Goal: Information Seeking & Learning: Learn about a topic

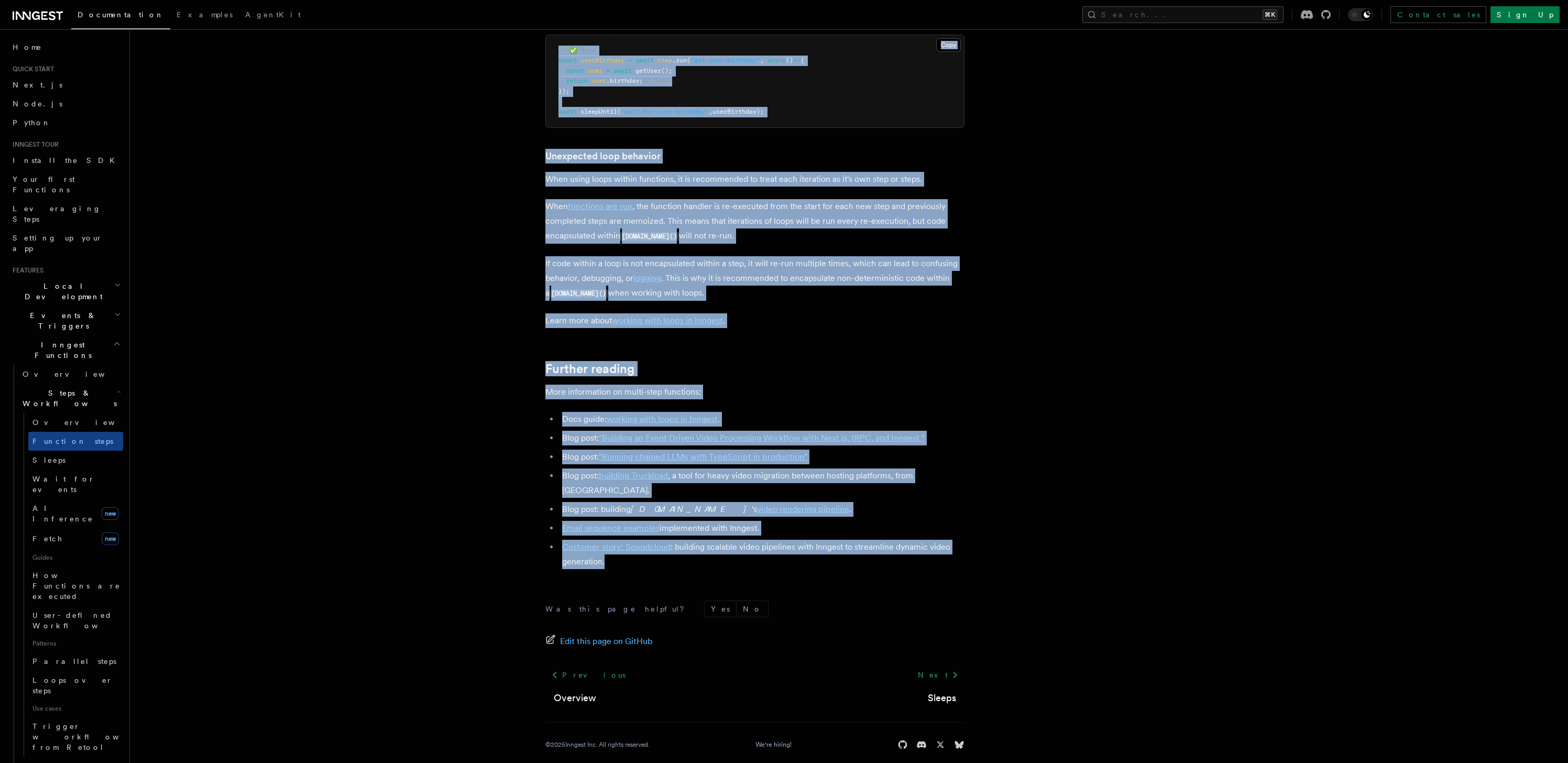
scroll to position [13, 0]
click at [94, 744] on h2 "Flow Control new" at bounding box center [71, 758] width 105 height 30
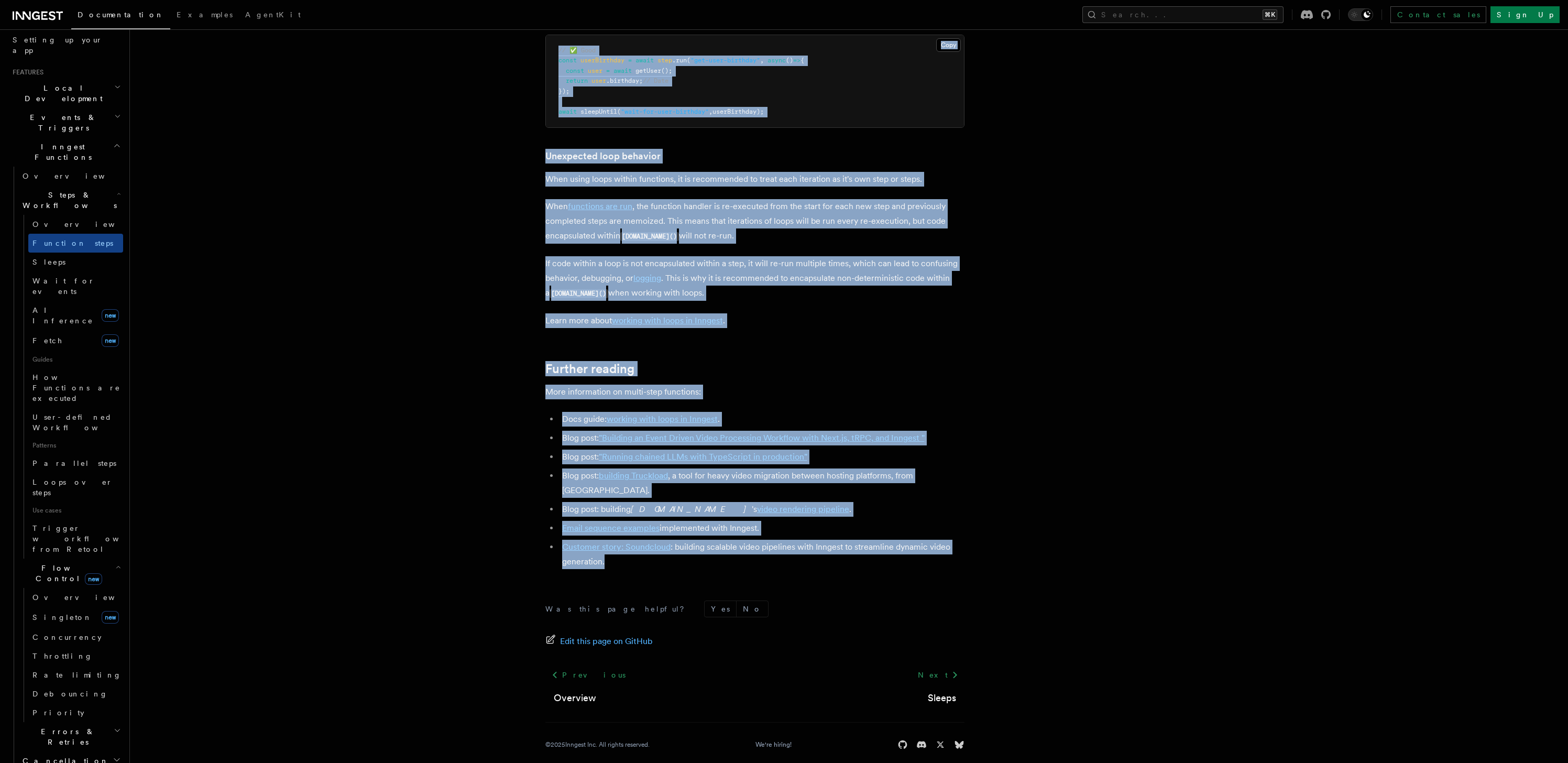
click at [68, 563] on span "Flow Control new" at bounding box center [67, 573] width 97 height 21
click at [80, 588] on h2 "Errors & Retries" at bounding box center [71, 603] width 105 height 30
click at [79, 648] on link "Rollbacks" at bounding box center [75, 657] width 95 height 19
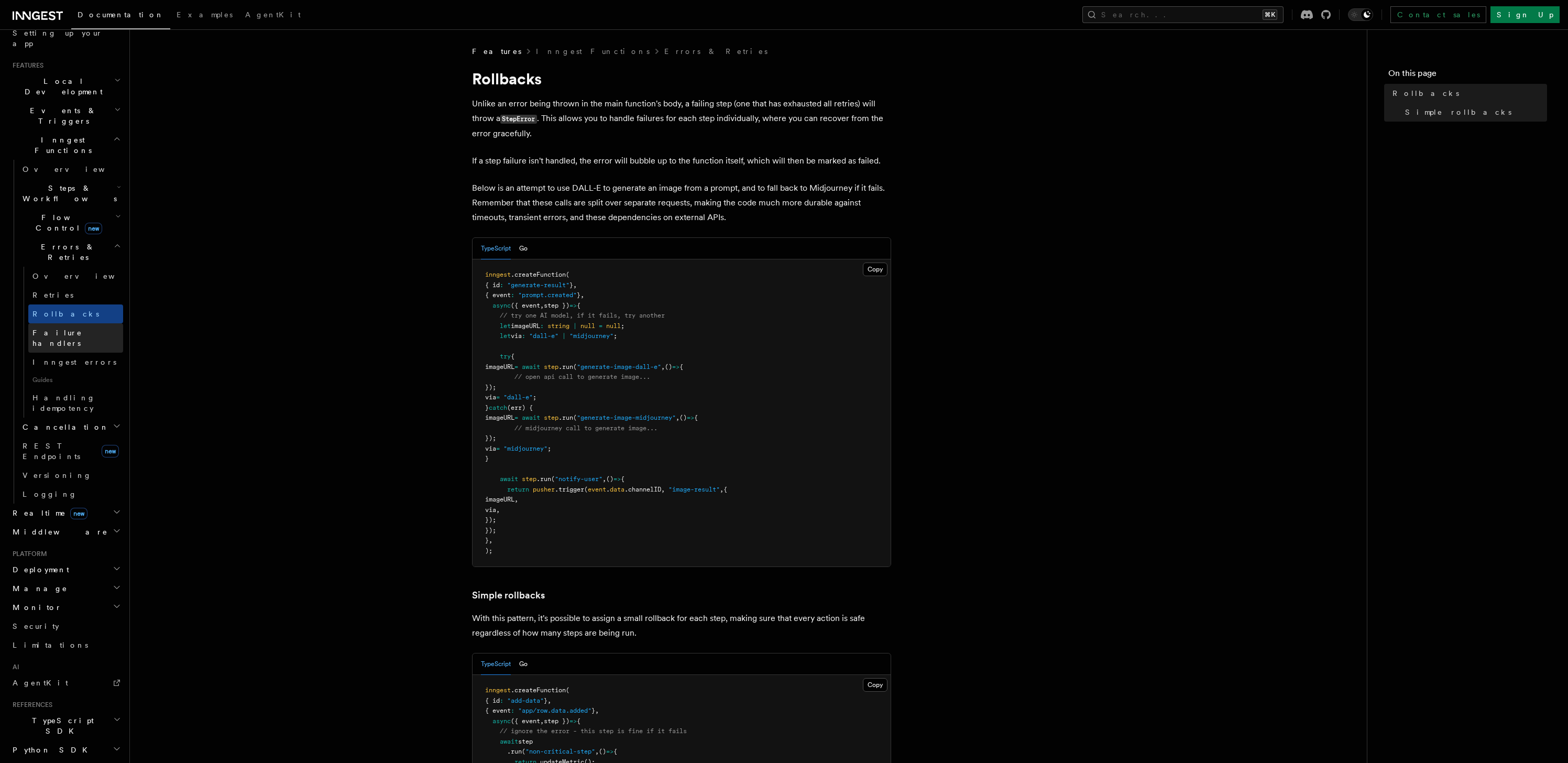
click at [76, 329] on span "Failure handlers" at bounding box center [57, 338] width 50 height 19
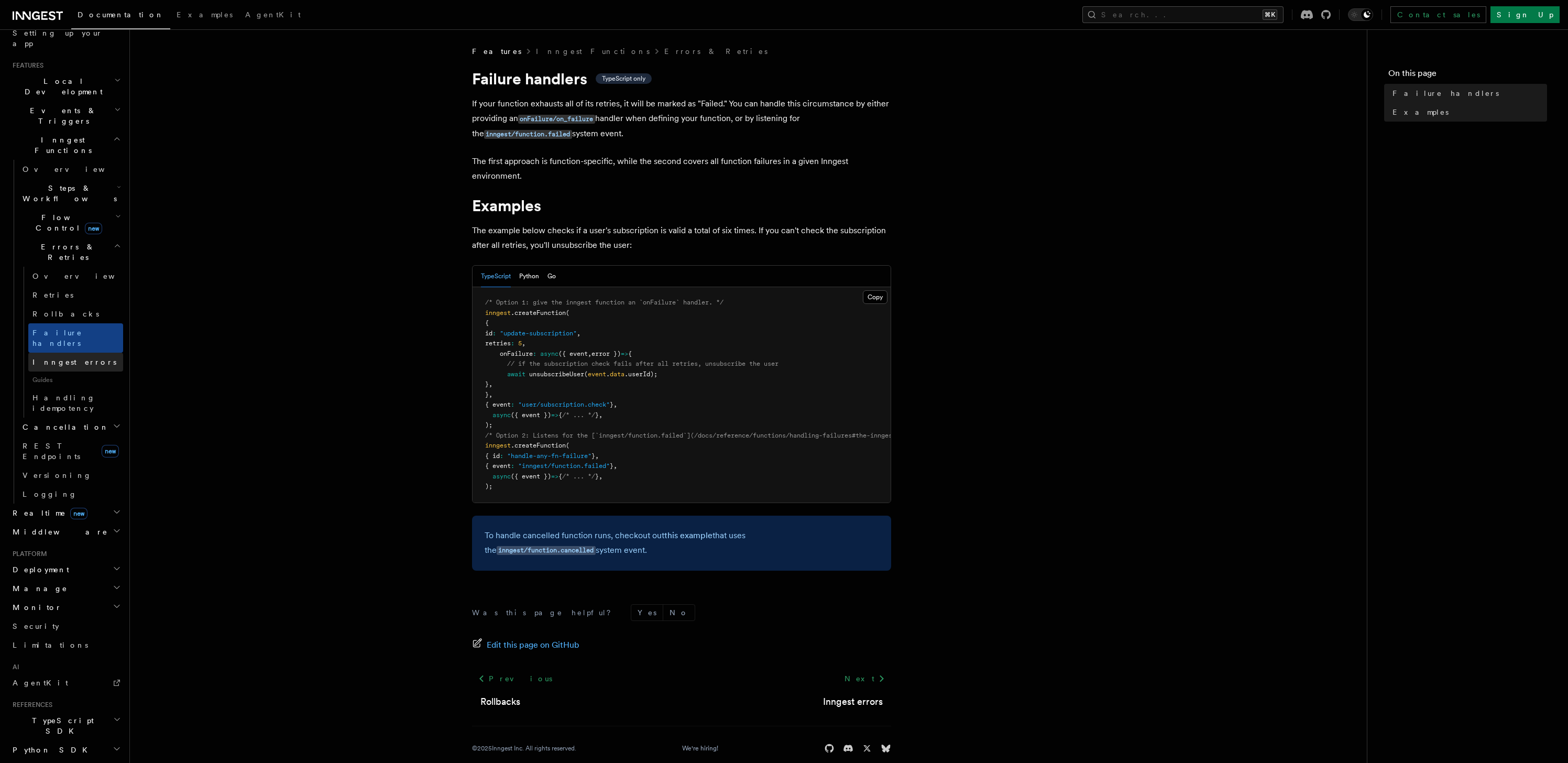
click at [34, 358] on span "Inngest errors" at bounding box center [74, 362] width 84 height 8
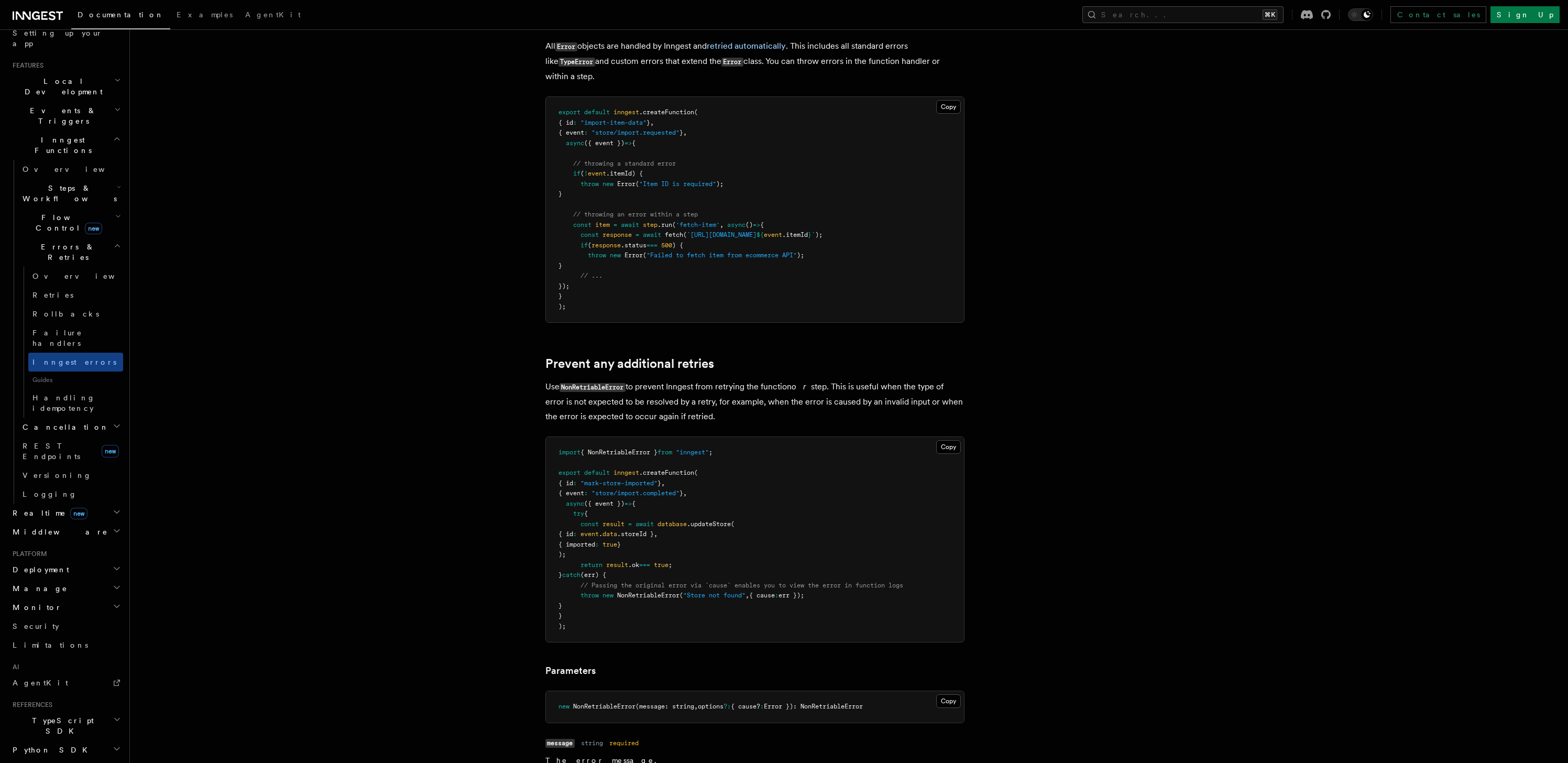
scroll to position [186, 0]
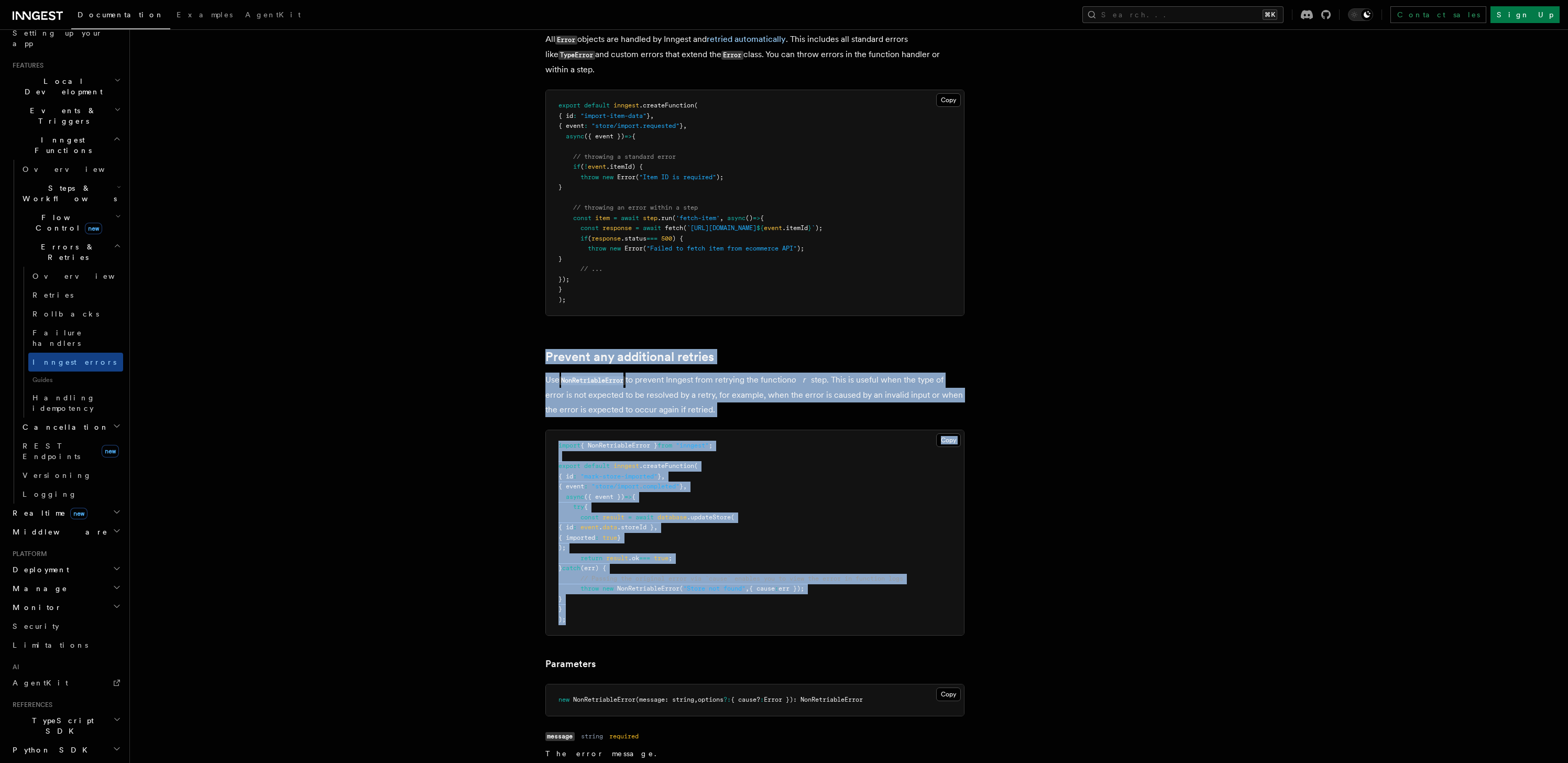
copy article "Prevent any additional retries Use NonRetriableError to prevent Inngest from re…"
drag, startPoint x: 512, startPoint y: 346, endPoint x: 926, endPoint y: 627, distance: 500.4
drag, startPoint x: 534, startPoint y: 352, endPoint x: 903, endPoint y: 646, distance: 471.8
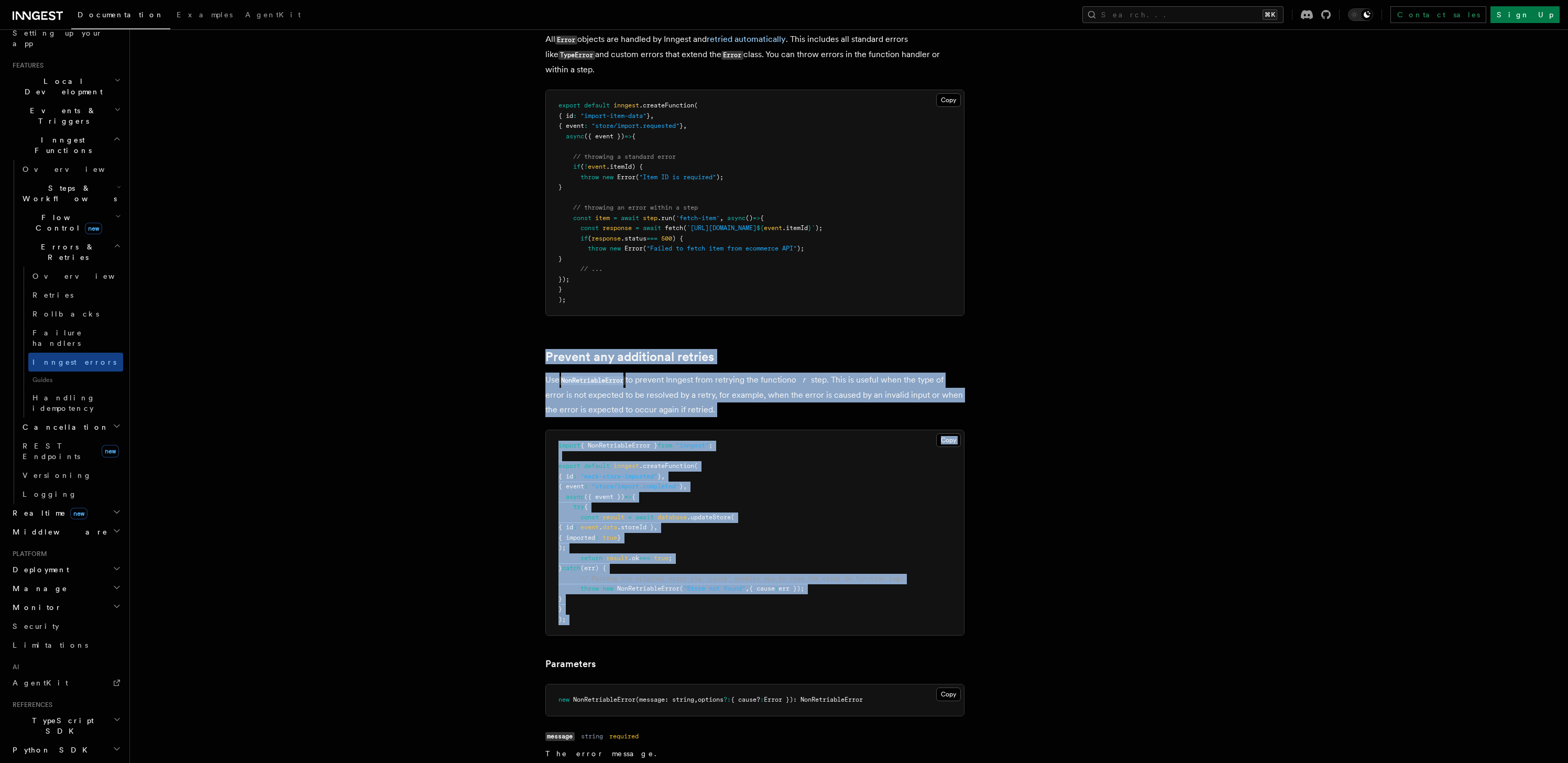
copy article "Prevent any additional retries Use NonRetriableError to prevent Inngest from re…"
click at [767, 395] on p "Use NonRetriableError to prevent Inngest from retrying the function or step. Th…" at bounding box center [755, 395] width 419 height 44
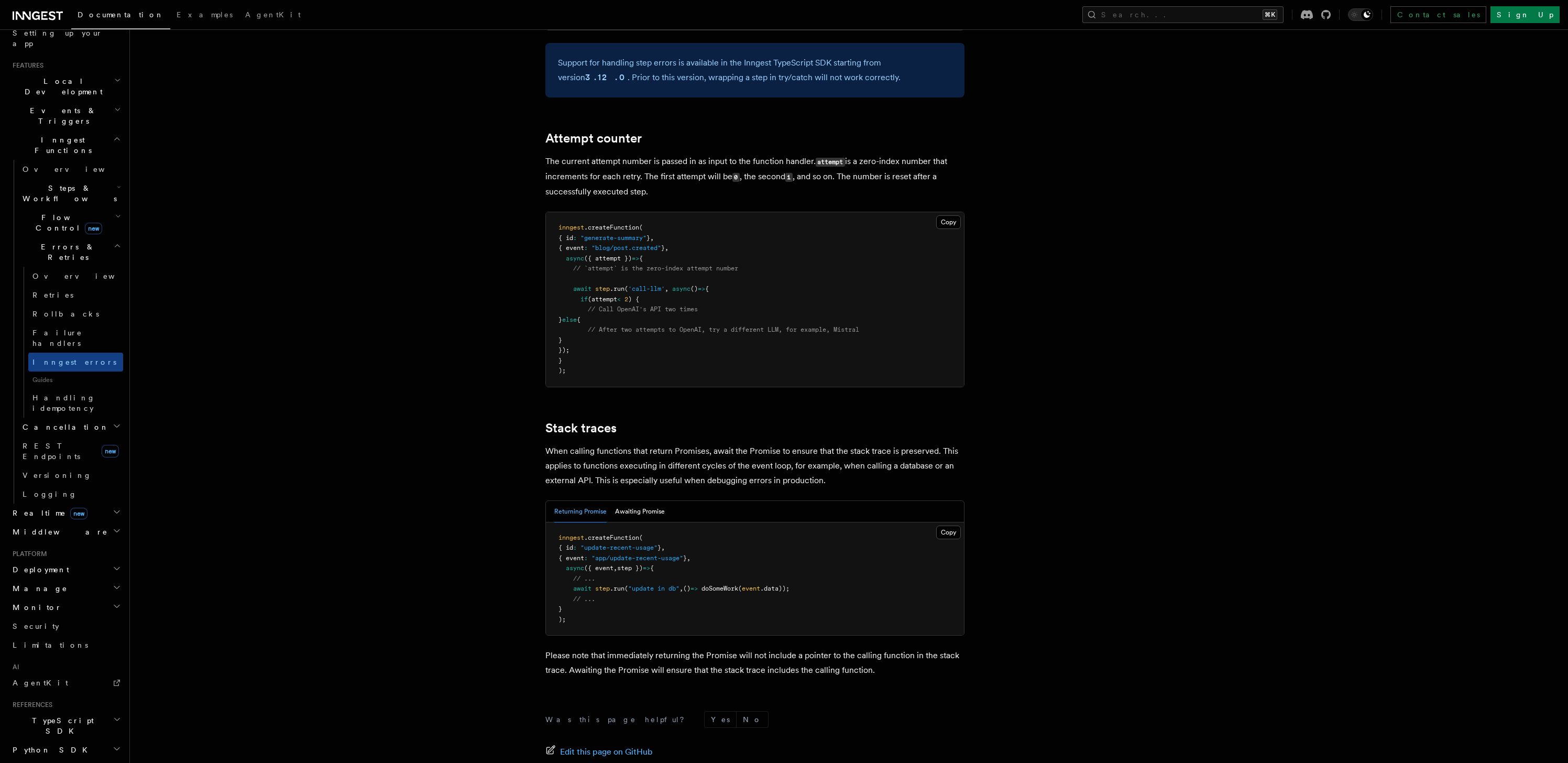
scroll to position [2080, 0]
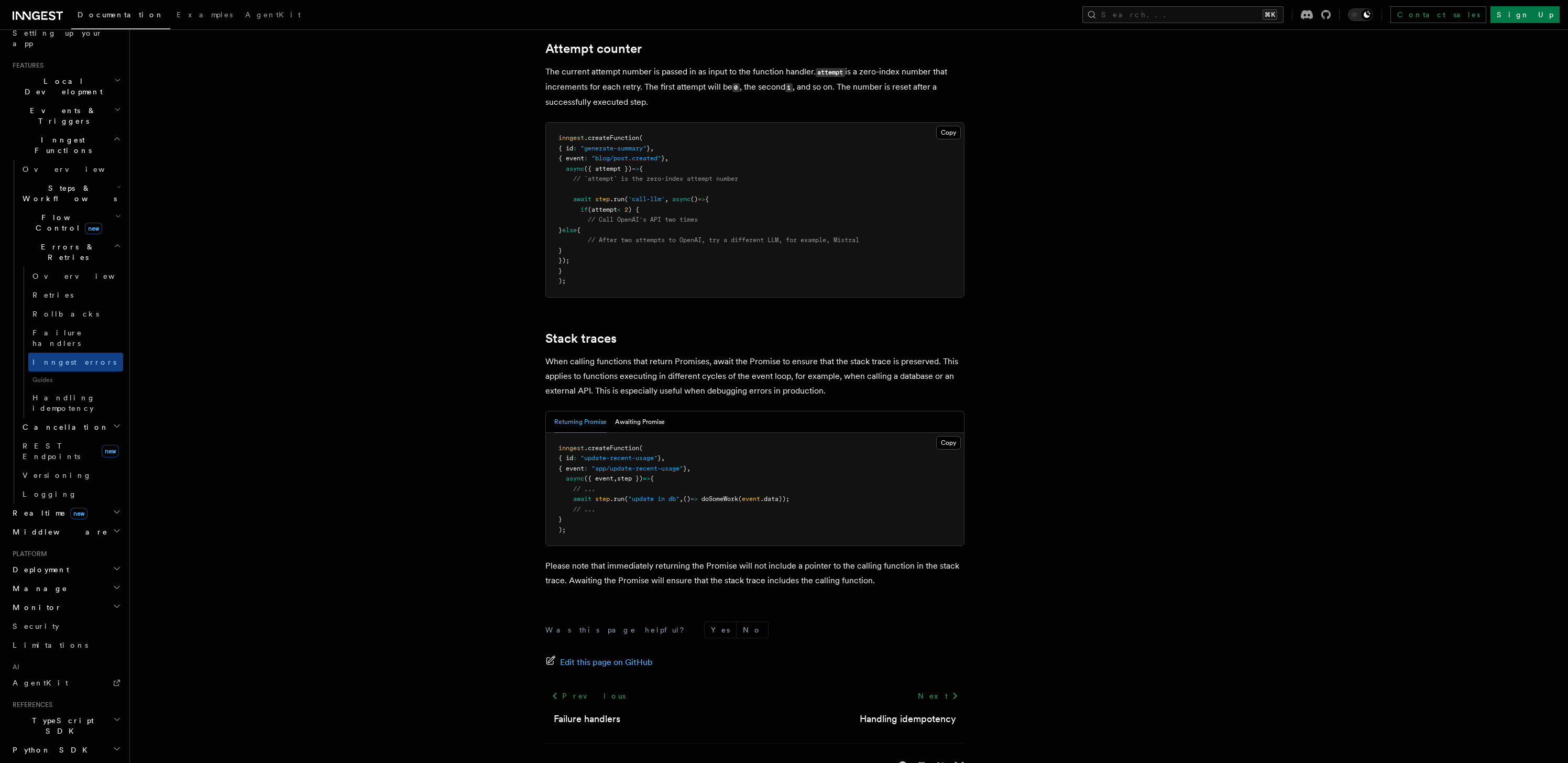
click at [87, 417] on h2 "Cancellation" at bounding box center [71, 427] width 105 height 19
click at [97, 456] on link "Cancel on timeouts" at bounding box center [75, 471] width 95 height 30
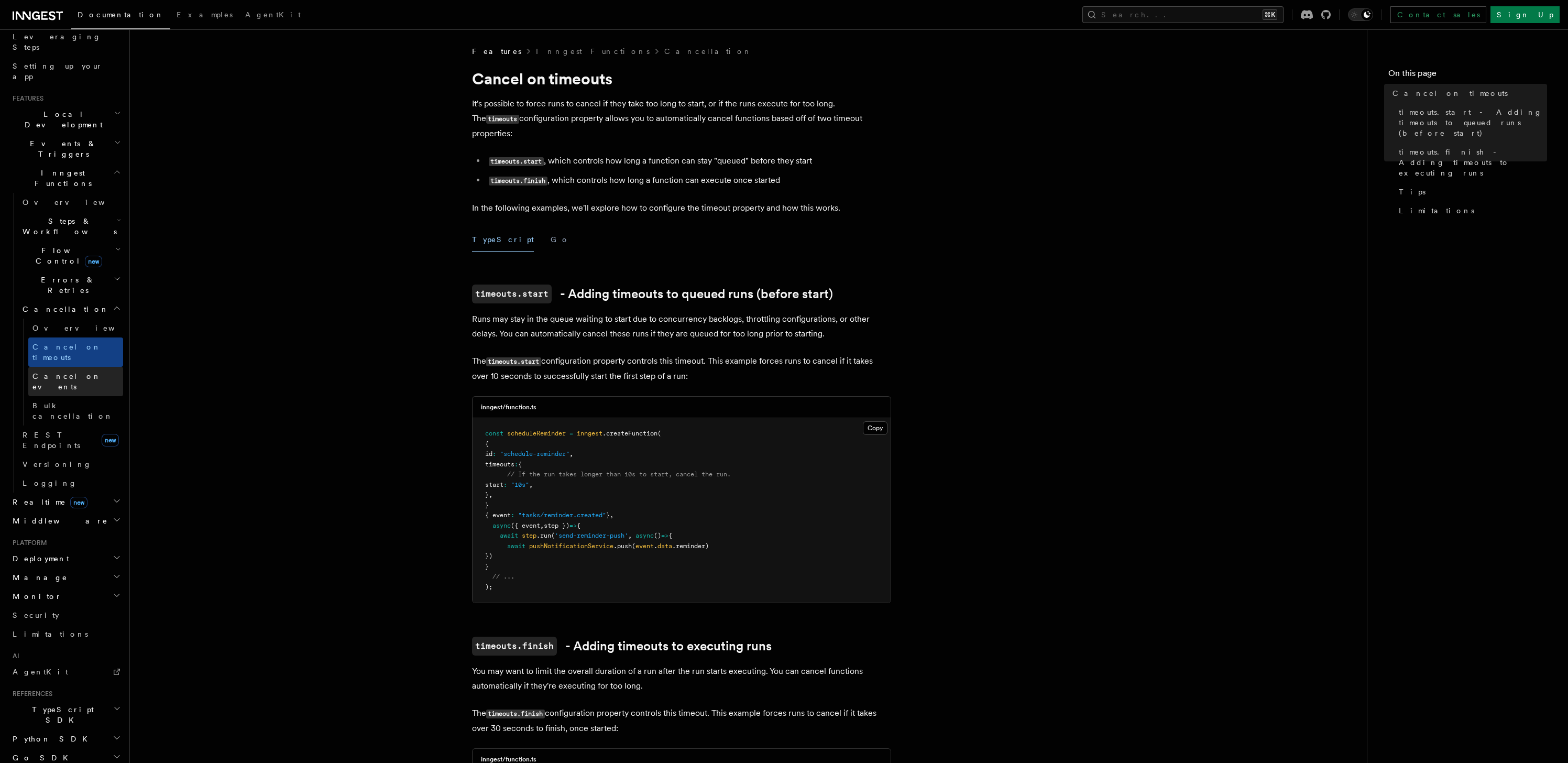
click at [94, 367] on link "Cancel on events" at bounding box center [75, 382] width 95 height 30
